Goal: Task Accomplishment & Management: Manage account settings

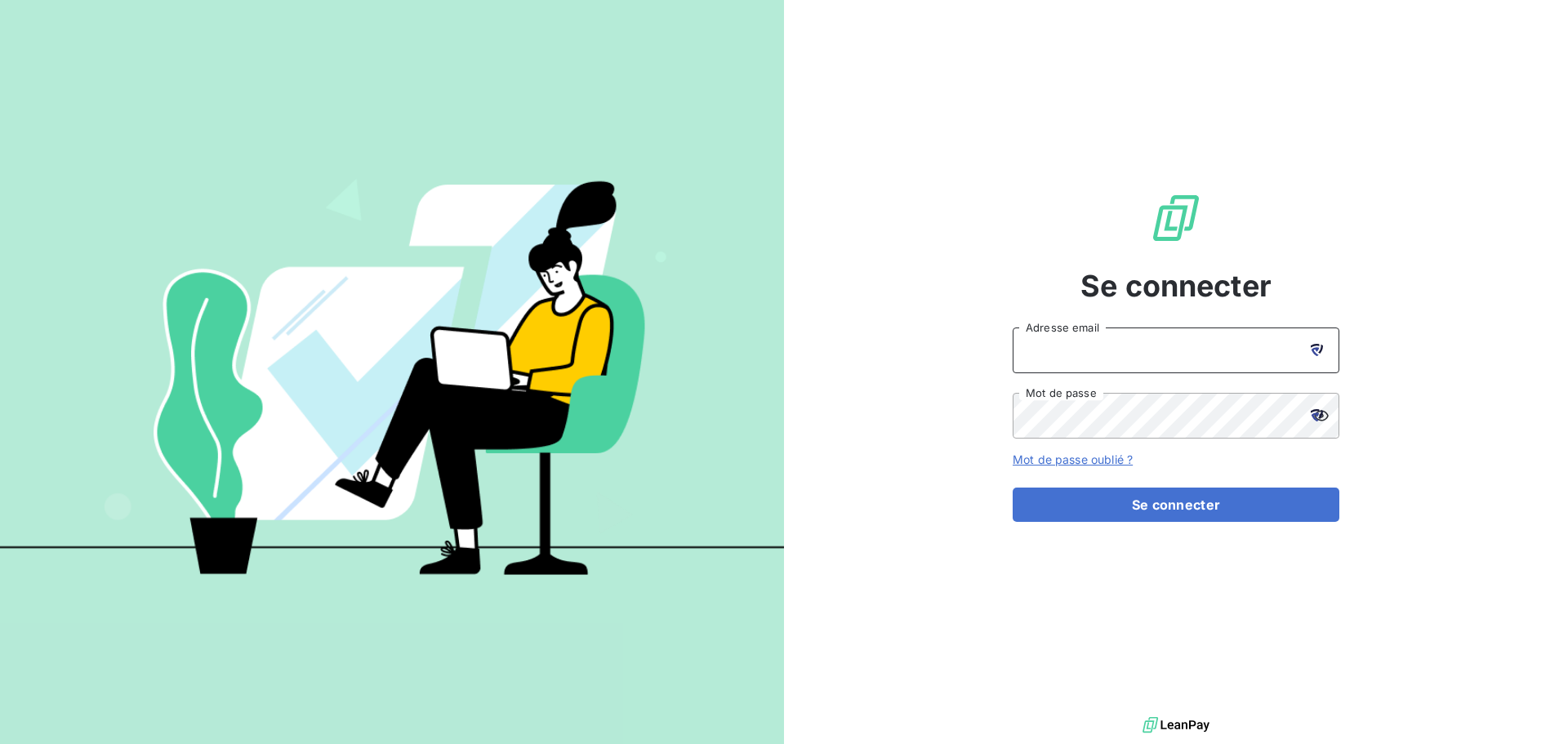
click at [1234, 335] on input "Adresse email" at bounding box center [1175, 350] width 327 height 45
click at [1308, 351] on div at bounding box center [1316, 350] width 45 height 45
click at [1310, 349] on icon at bounding box center [1316, 350] width 12 height 12
type input "contact@id-automation.fr"
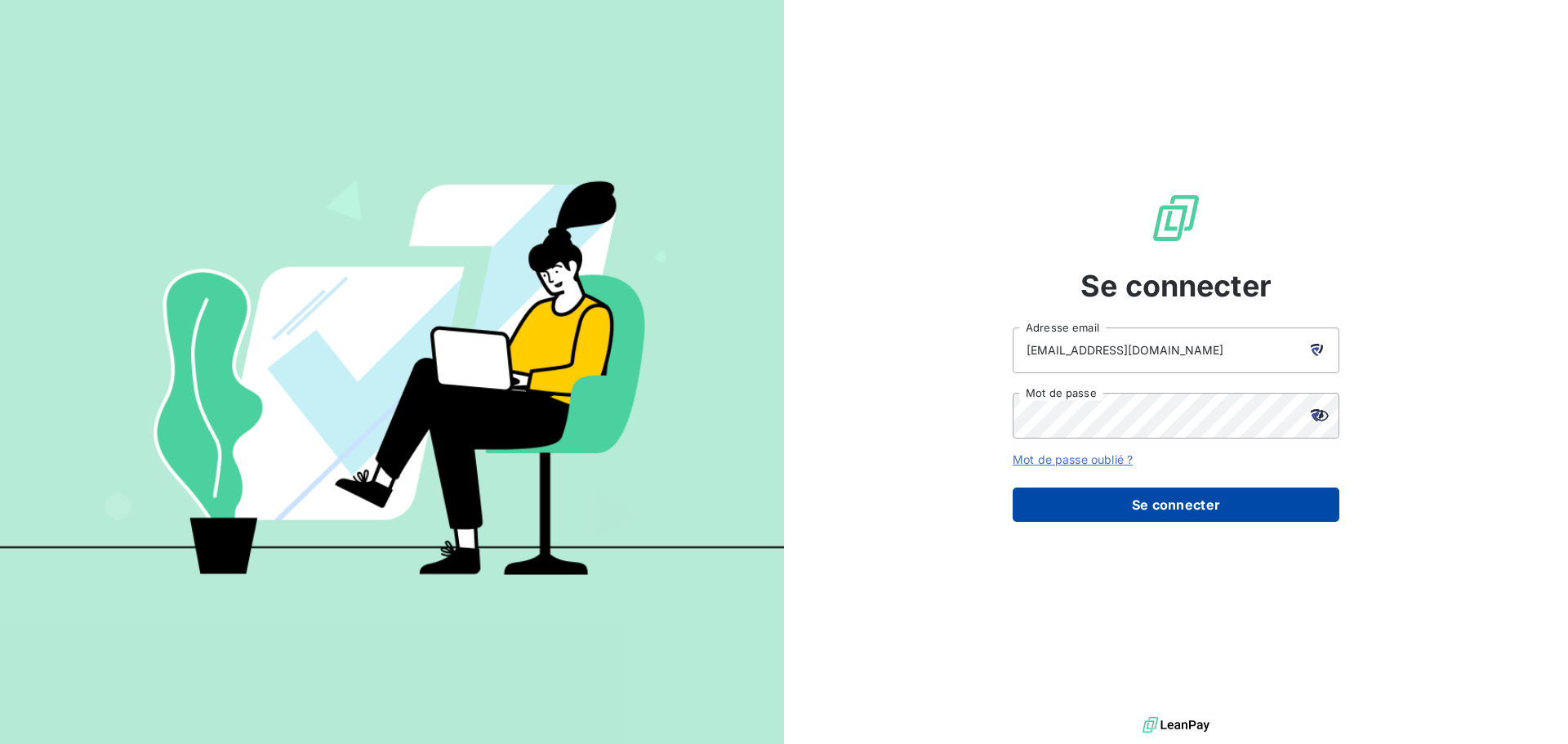
click at [1142, 498] on button "Se connecter" at bounding box center [1175, 504] width 327 height 34
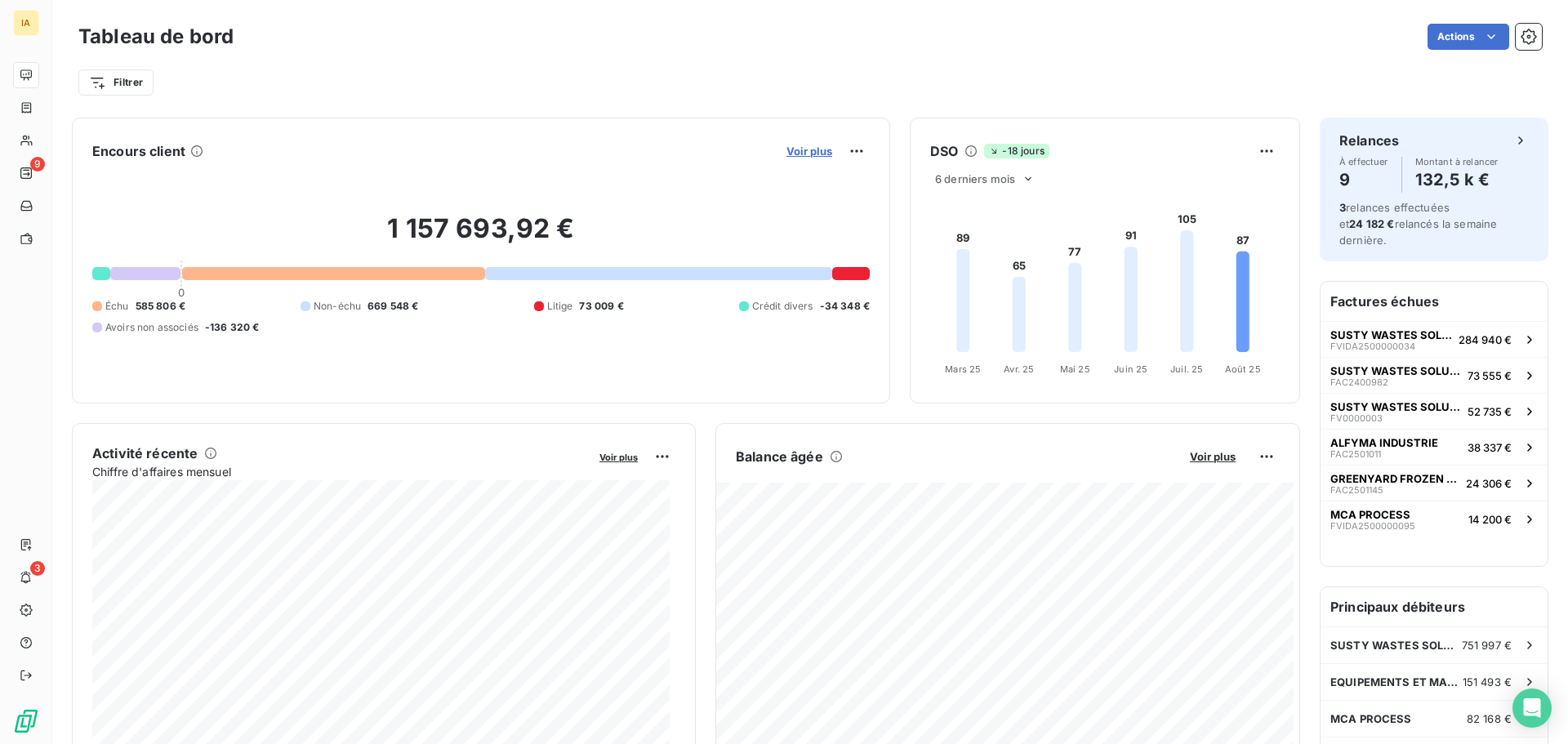
click at [788, 147] on span "Voir plus" at bounding box center [809, 151] width 45 height 13
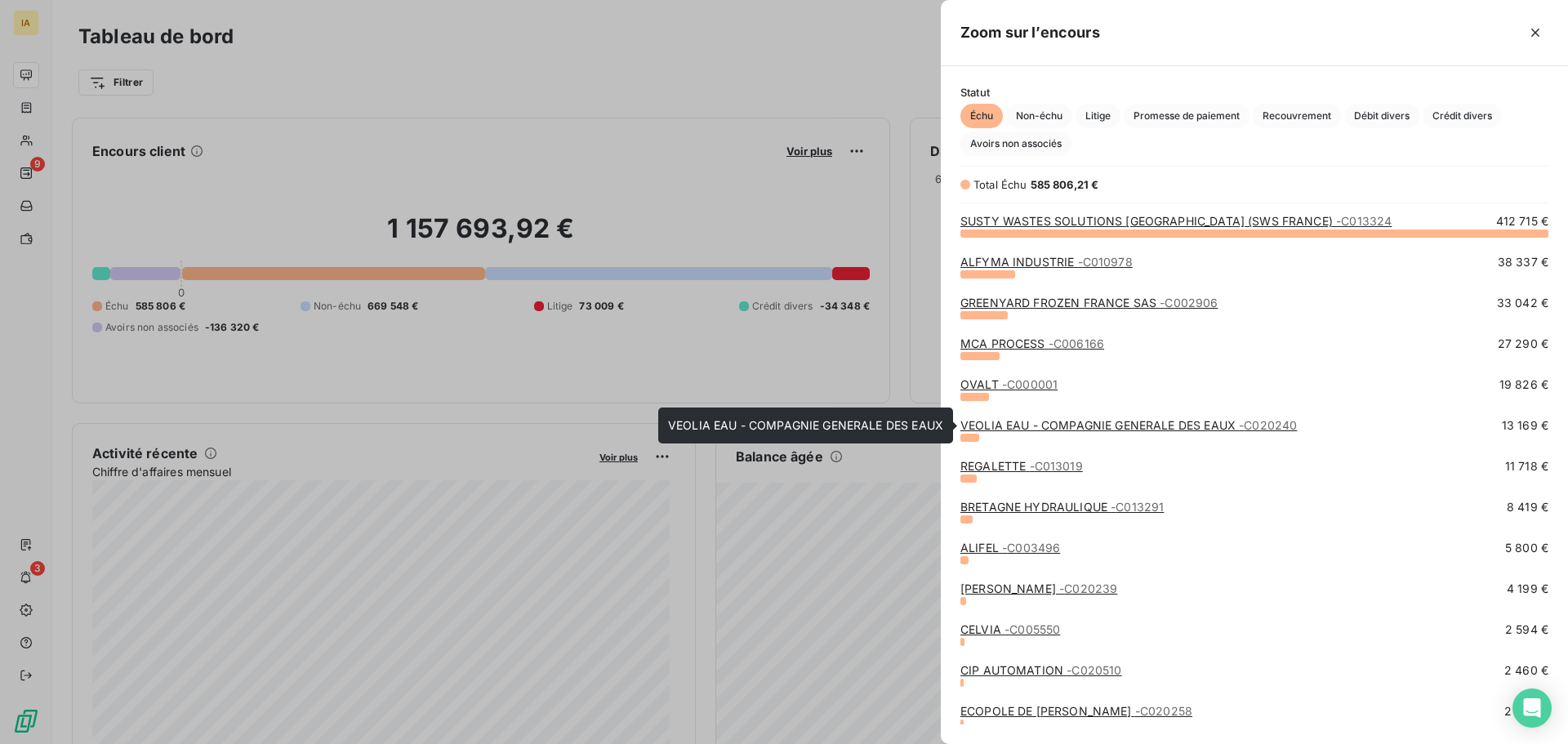
click at [1043, 430] on link "VEOLIA EAU - COMPAGNIE GENERALE DES EAUX - C020240" at bounding box center [1128, 425] width 336 height 14
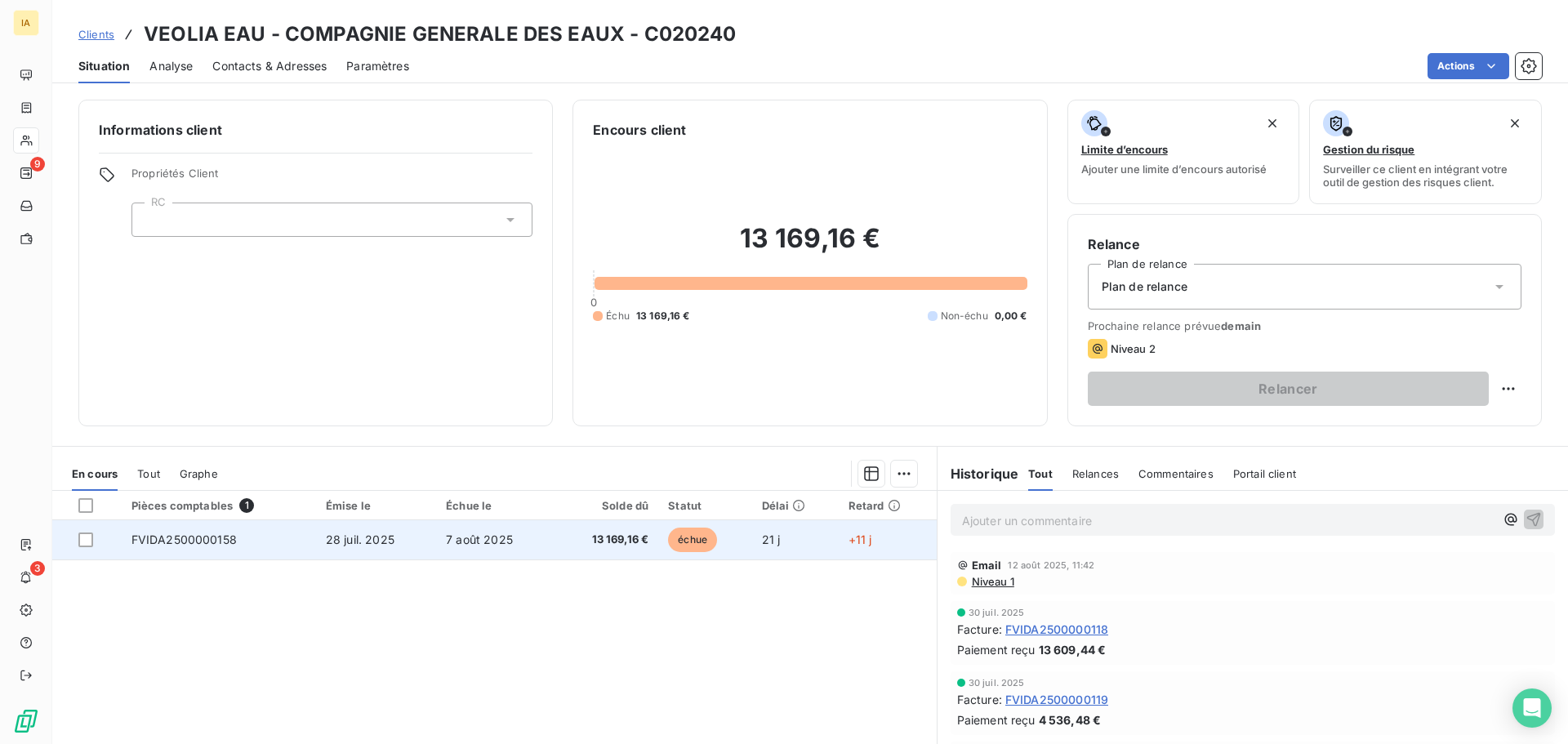
click at [456, 543] on span "7 août 2025" at bounding box center [479, 539] width 67 height 14
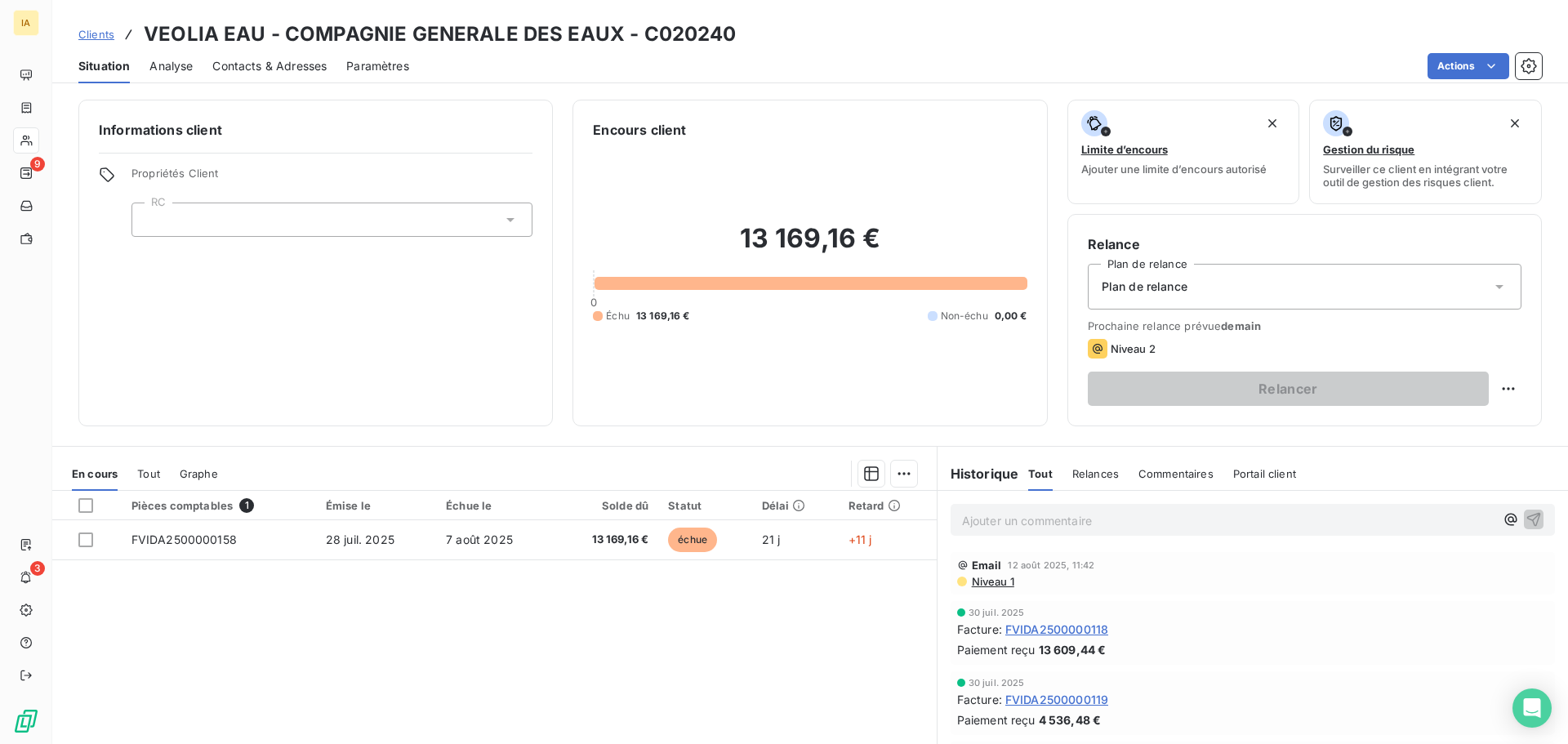
click at [171, 72] on span "Analyse" at bounding box center [172, 66] width 44 height 17
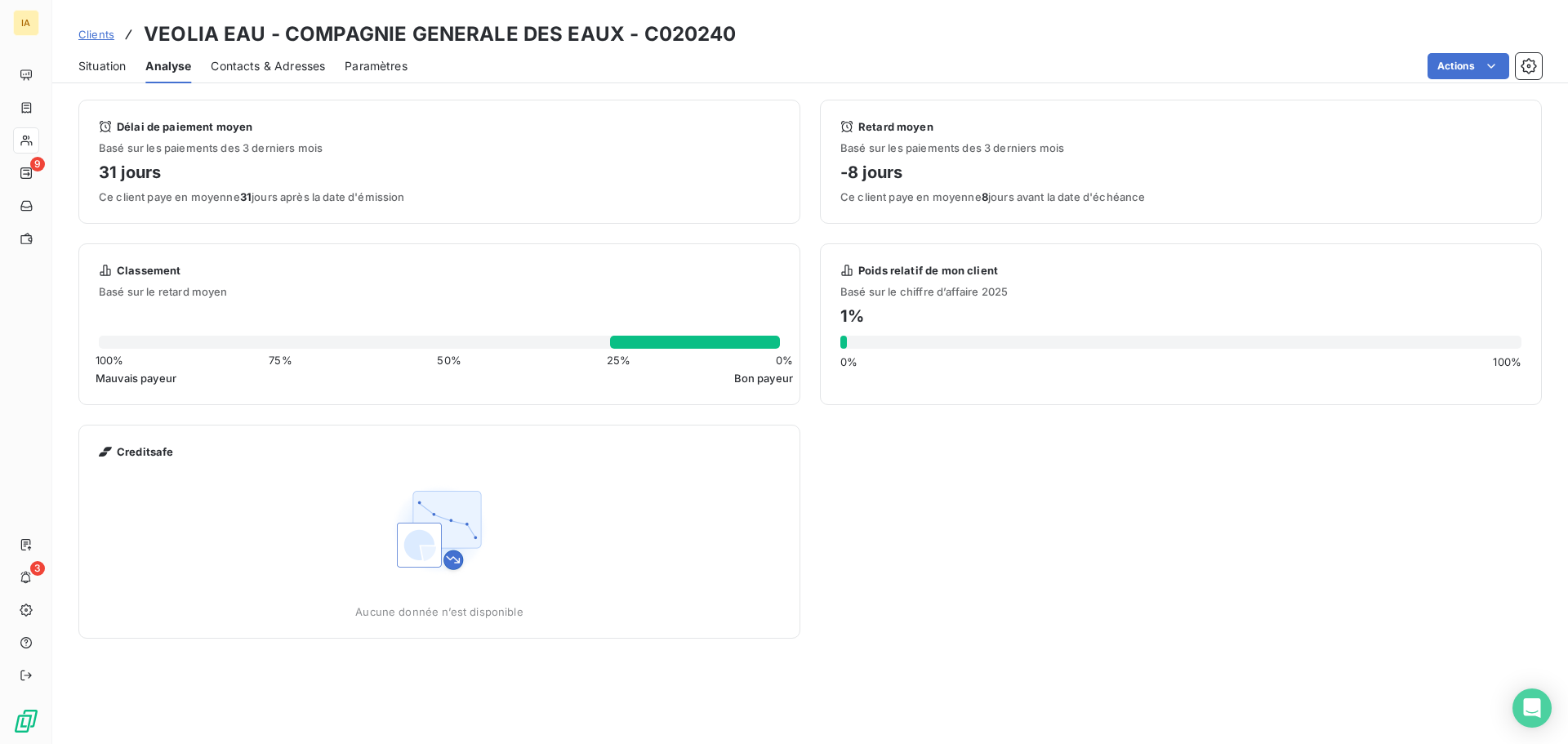
click at [260, 64] on span "Contacts & Adresses" at bounding box center [267, 66] width 114 height 17
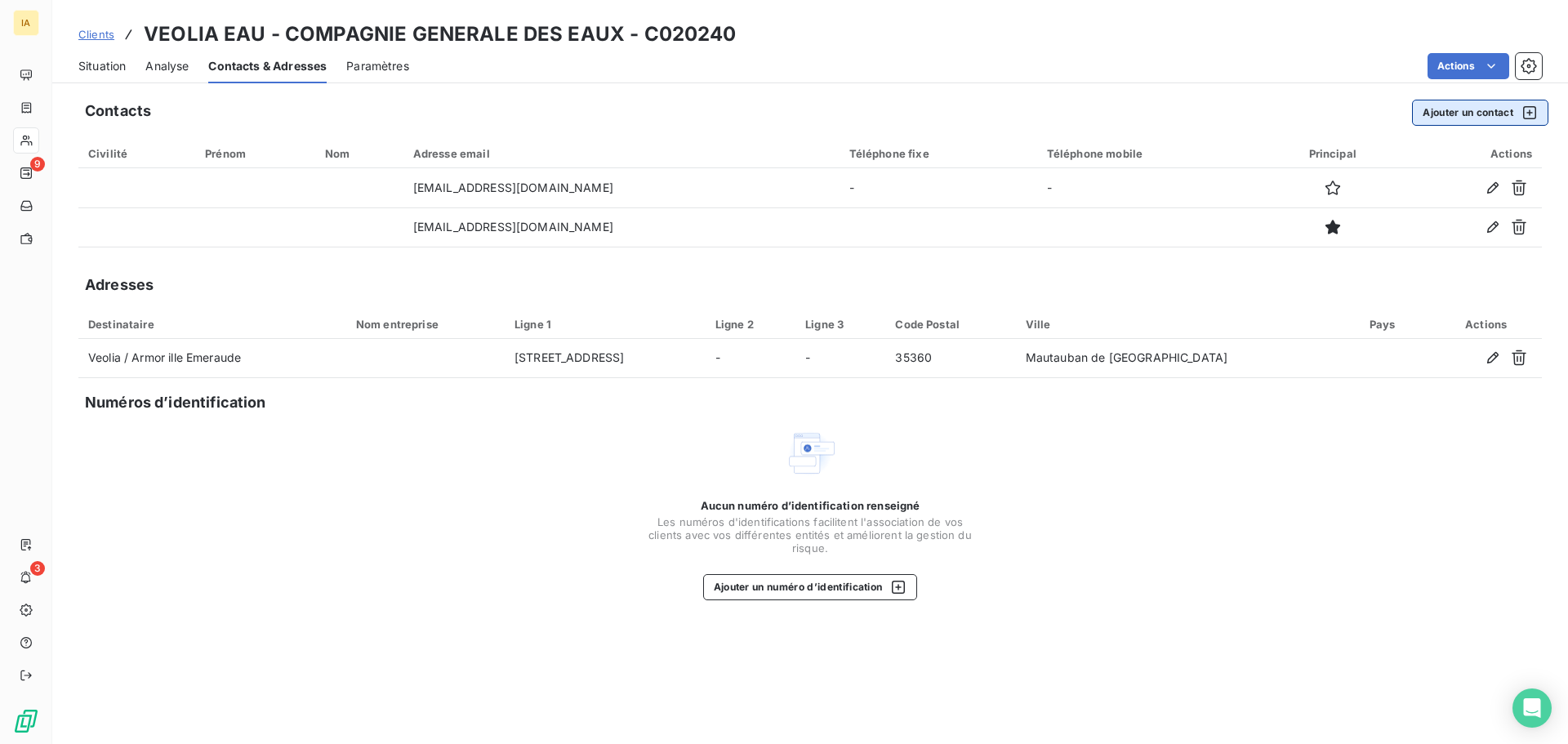
click at [1478, 119] on button "Ajouter un contact" at bounding box center [1480, 112] width 137 height 26
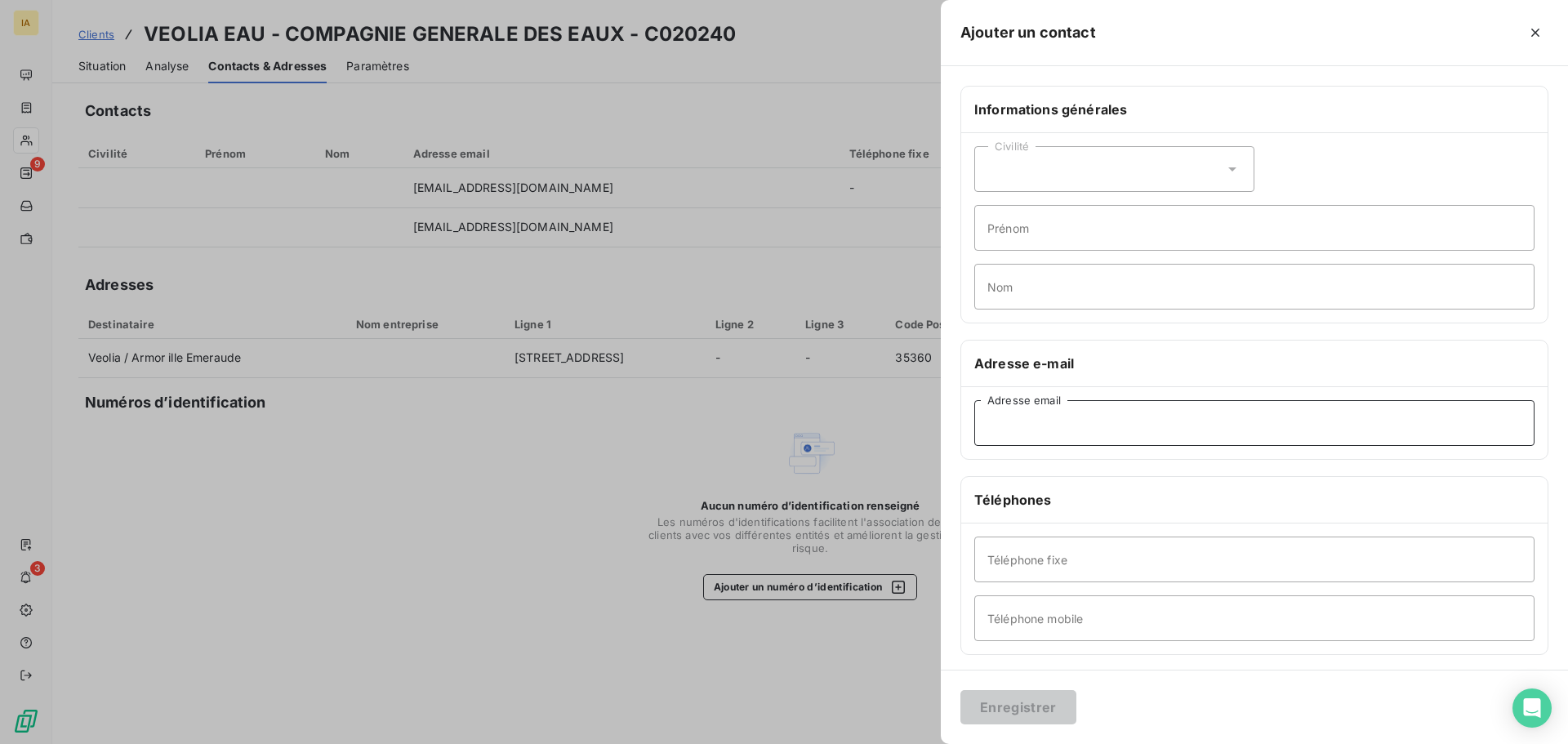
click at [1078, 411] on input "Adresse email" at bounding box center [1254, 423] width 560 height 45
paste input "[EMAIL_ADDRESS][DOMAIN_NAME]"
type input "[EMAIL_ADDRESS][DOMAIN_NAME]"
click at [1015, 715] on button "Enregistrer" at bounding box center [1017, 707] width 116 height 34
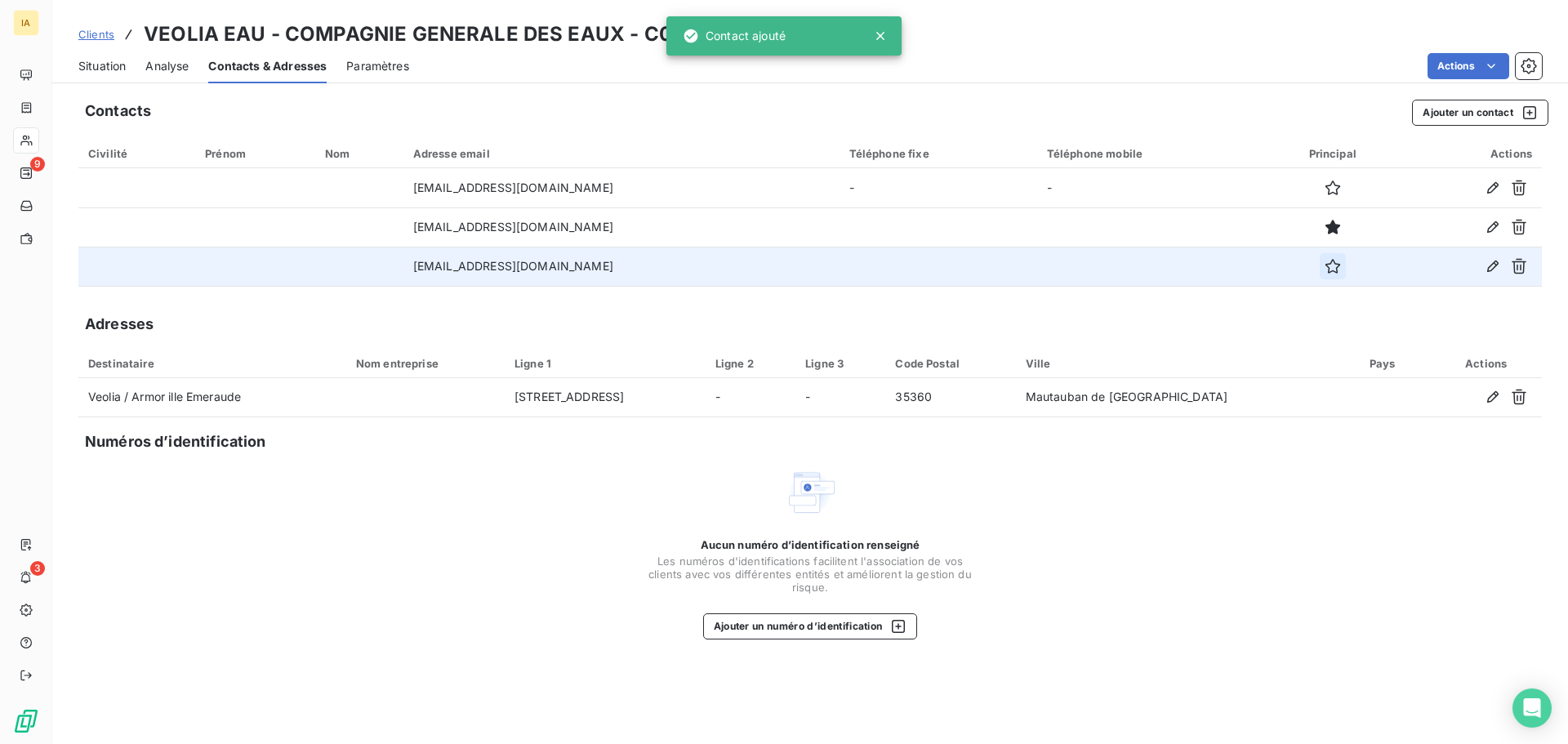
click at [1327, 269] on icon "button" at bounding box center [1332, 266] width 15 height 15
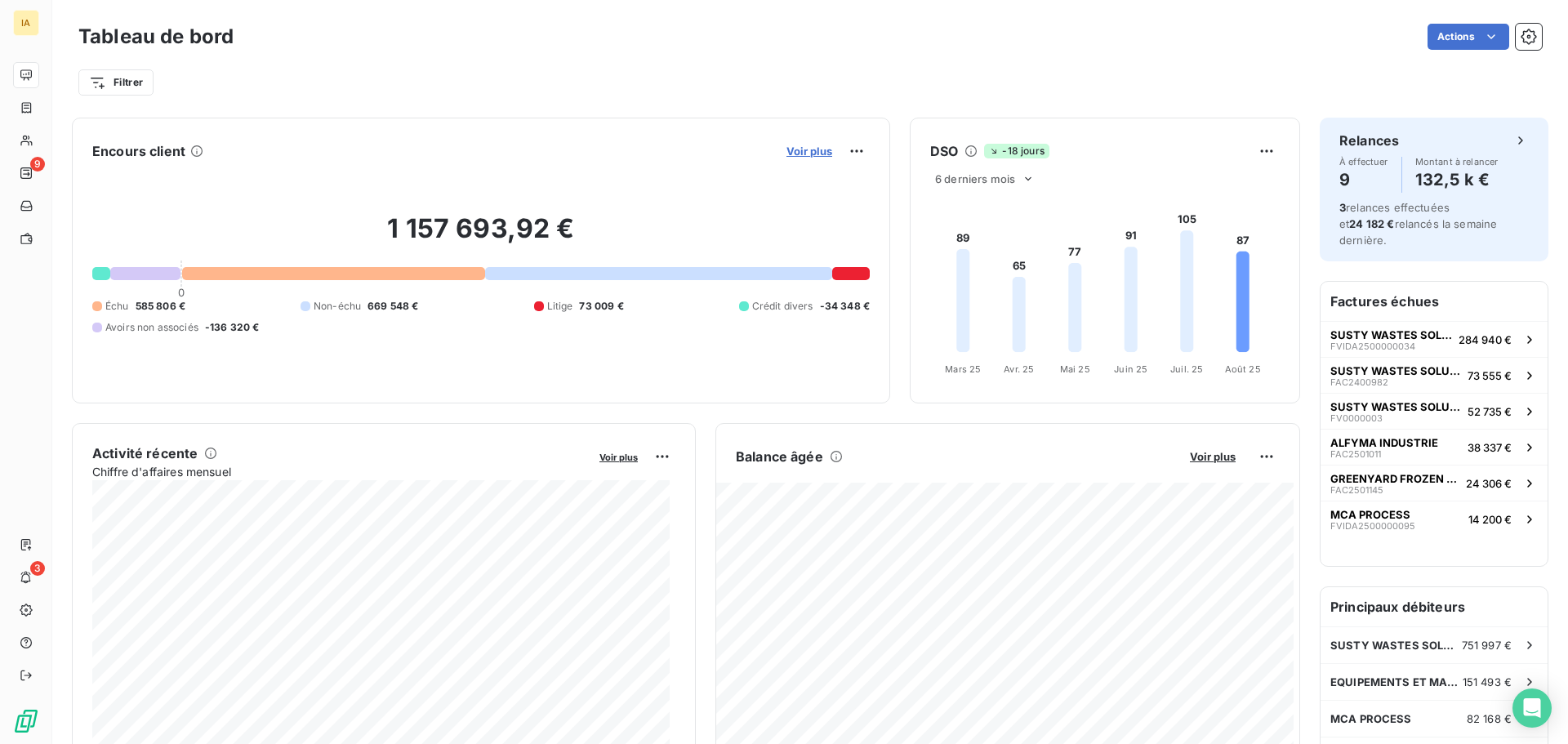
click at [792, 152] on span "Voir plus" at bounding box center [809, 151] width 45 height 13
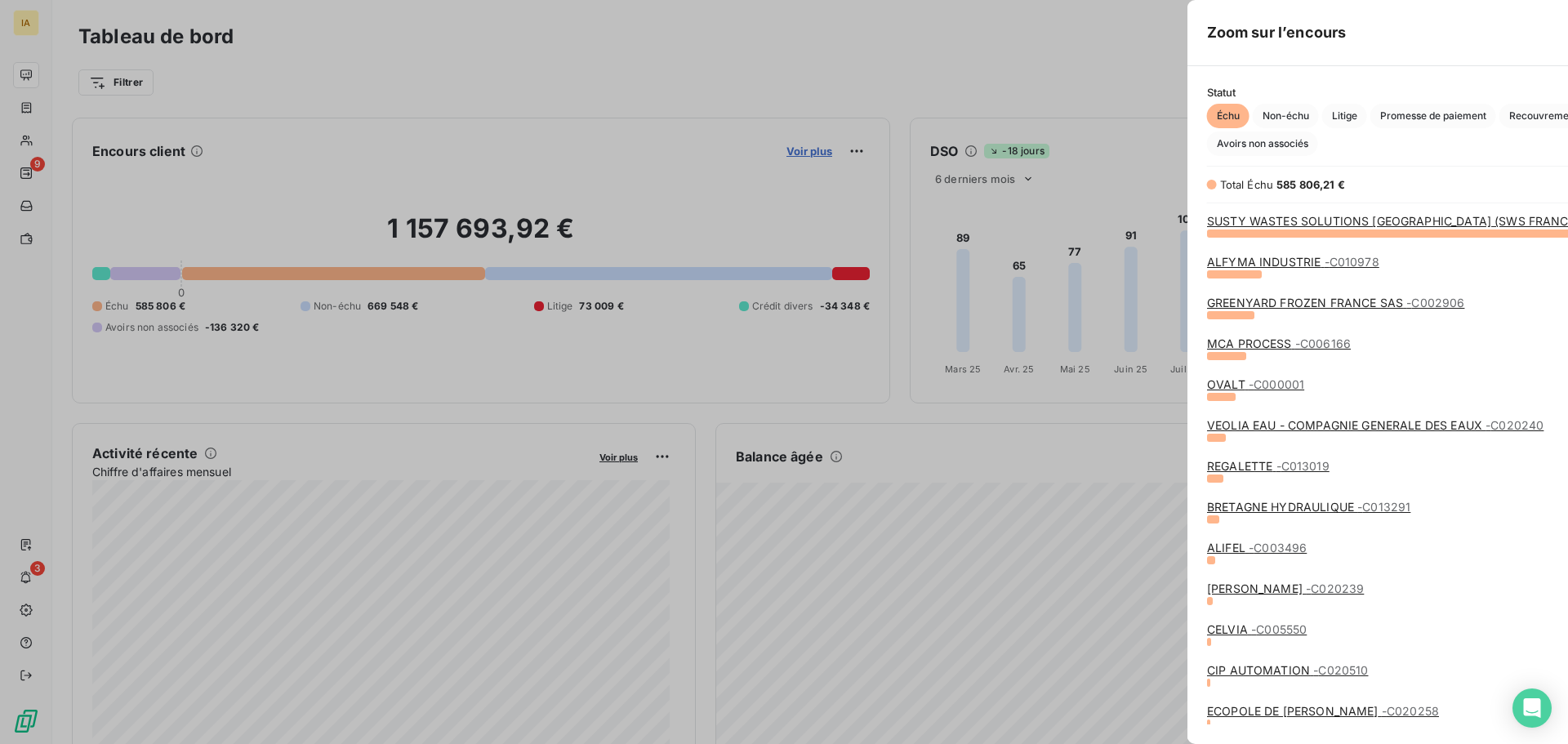
scroll to position [732, 615]
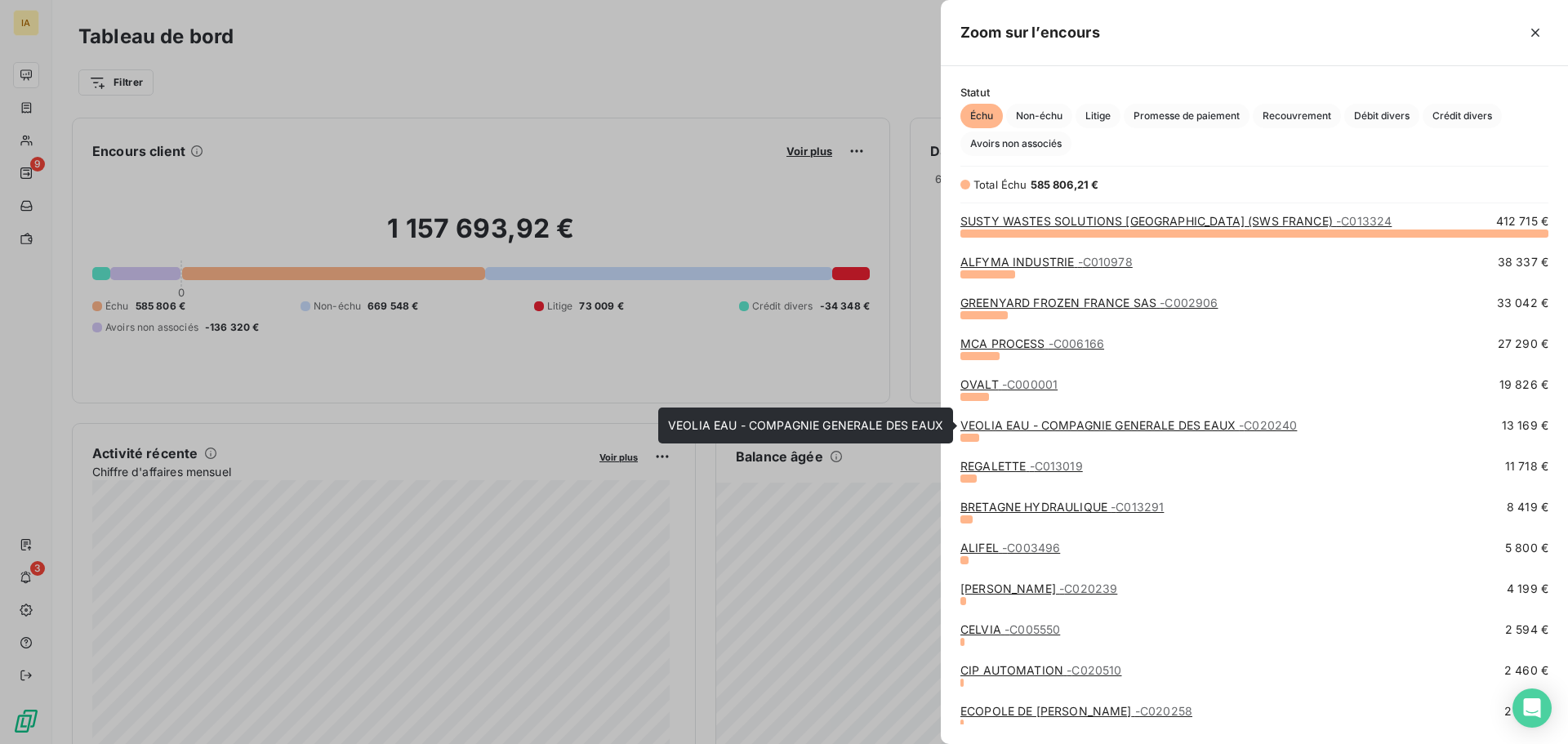
click at [1065, 432] on div "VEOLIA EAU - COMPAGNIE GENERALE DES EAUX - C020240" at bounding box center [1128, 425] width 336 height 17
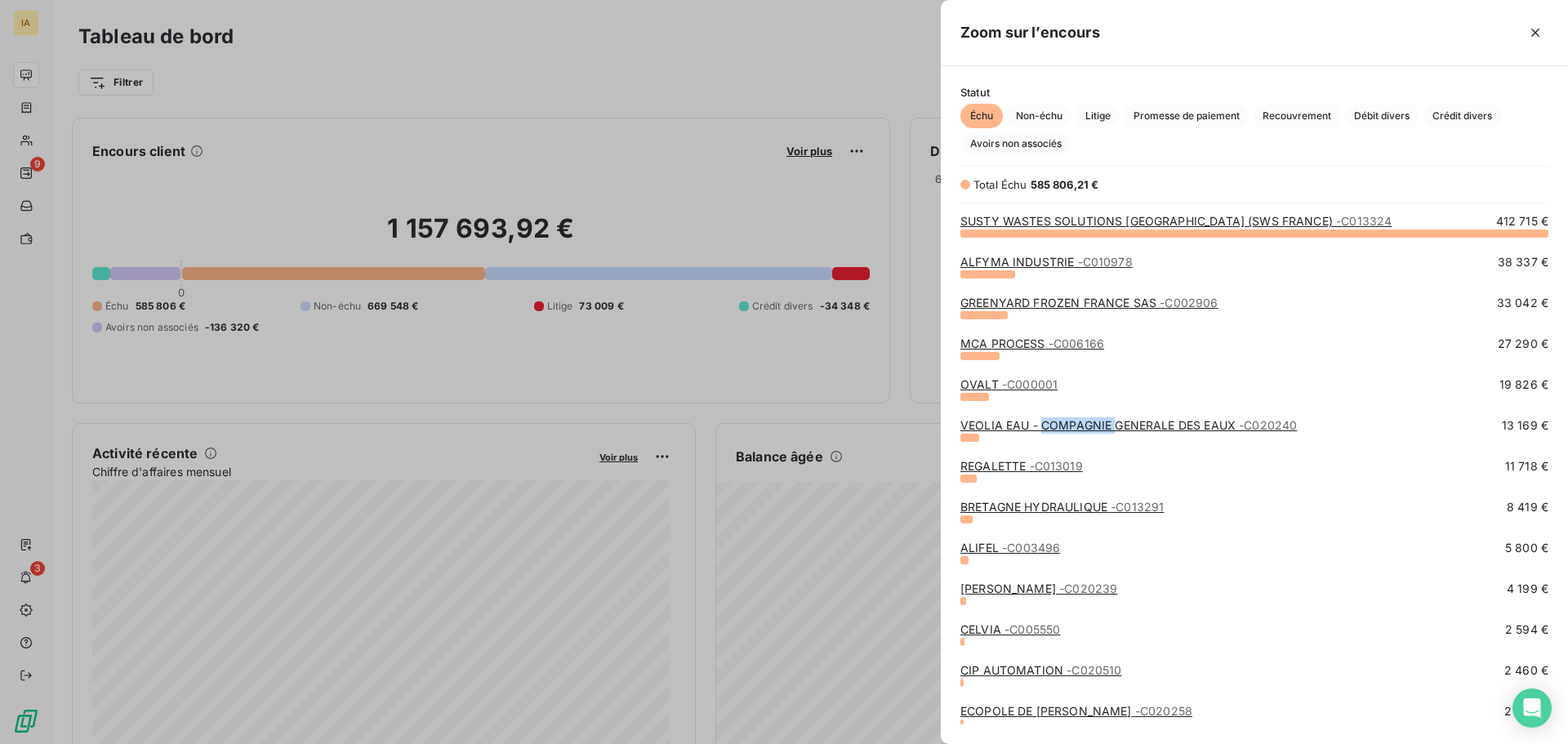
click at [1065, 431] on link "VEOLIA EAU - COMPAGNIE GENERALE DES EAUX - C020240" at bounding box center [1128, 425] width 336 height 14
